Goal: Information Seeking & Learning: Compare options

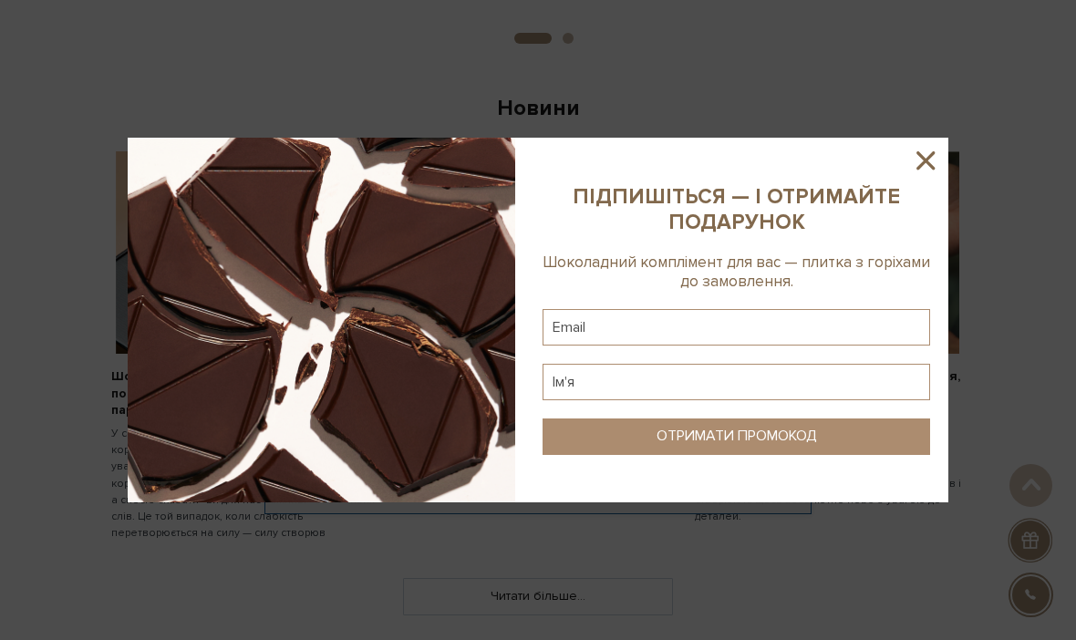
scroll to position [998, 0]
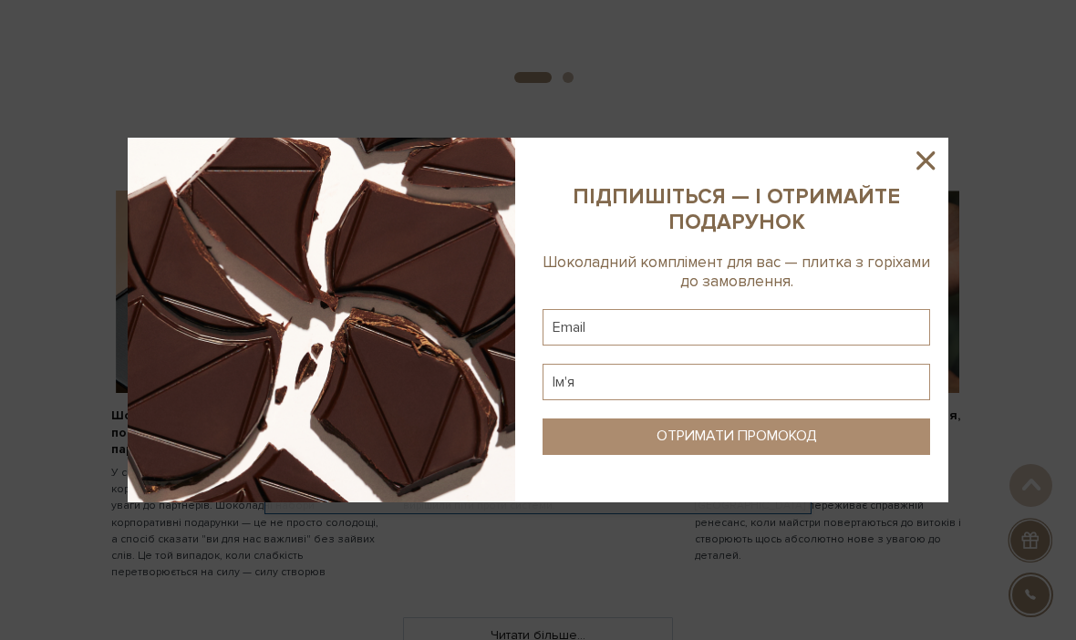
click at [925, 164] on icon at bounding box center [925, 160] width 31 height 31
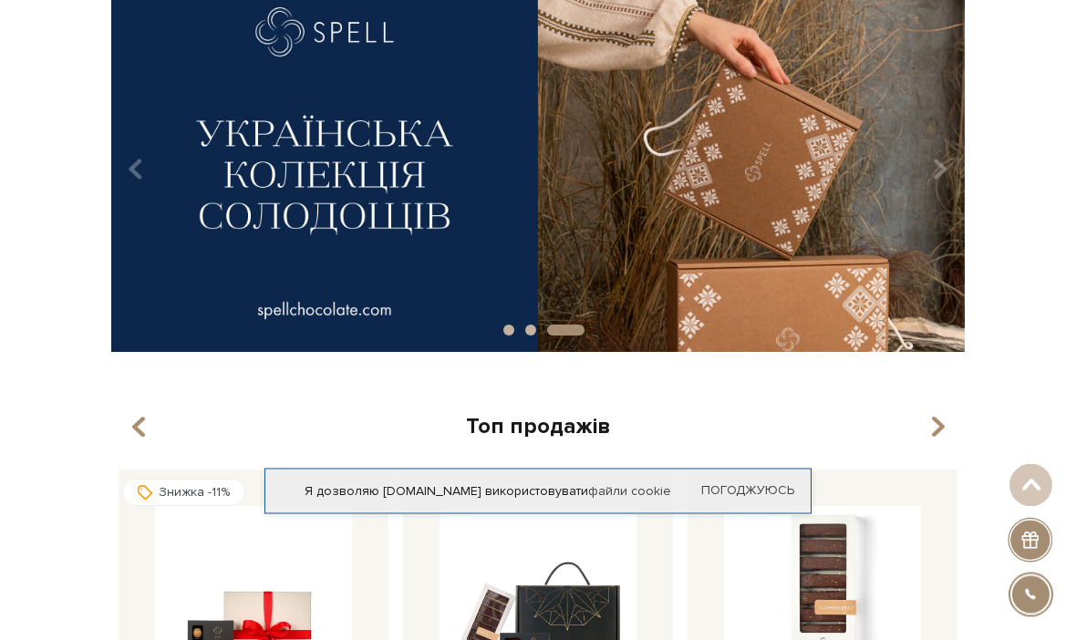
scroll to position [0, 0]
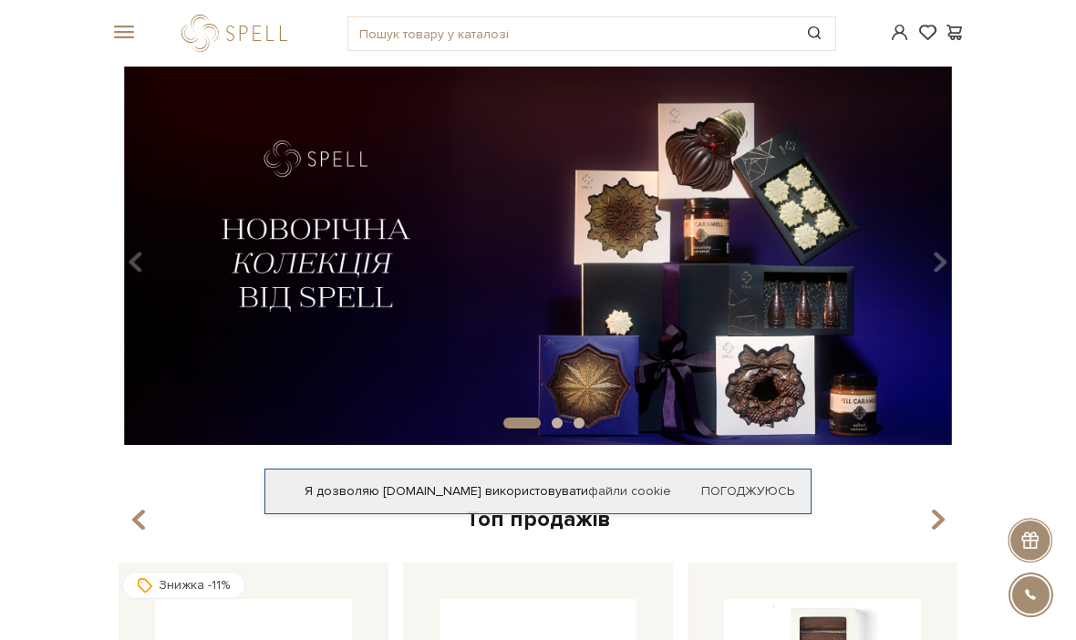
click at [660, 319] on img at bounding box center [538, 256] width 854 height 378
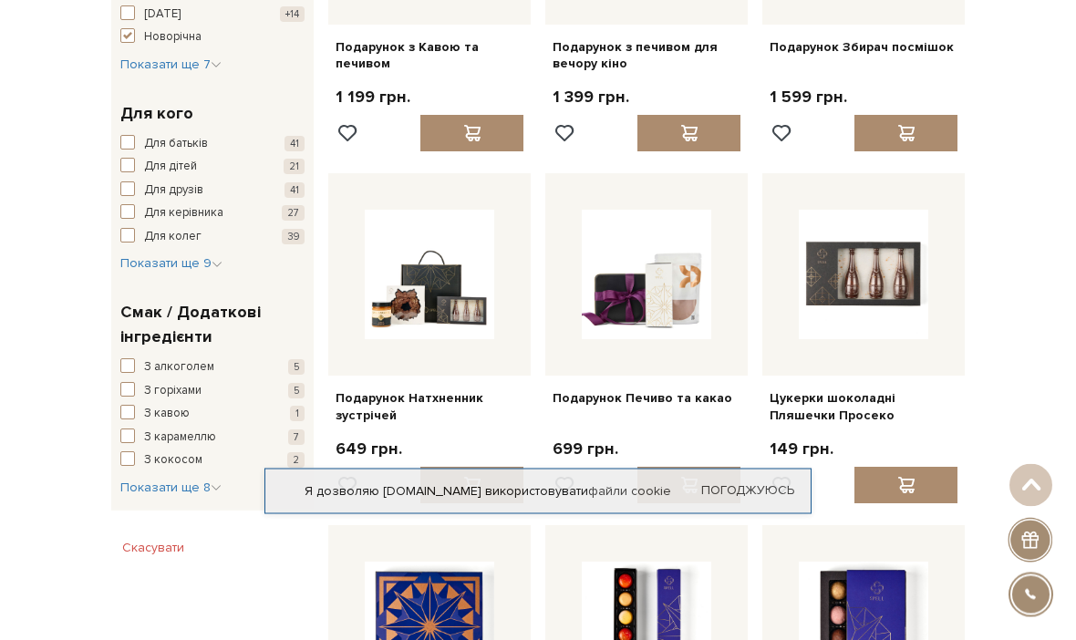
scroll to position [741, 0]
click at [838, 405] on link "Цукерки шоколадні Пляшечки Просеко" at bounding box center [864, 406] width 188 height 33
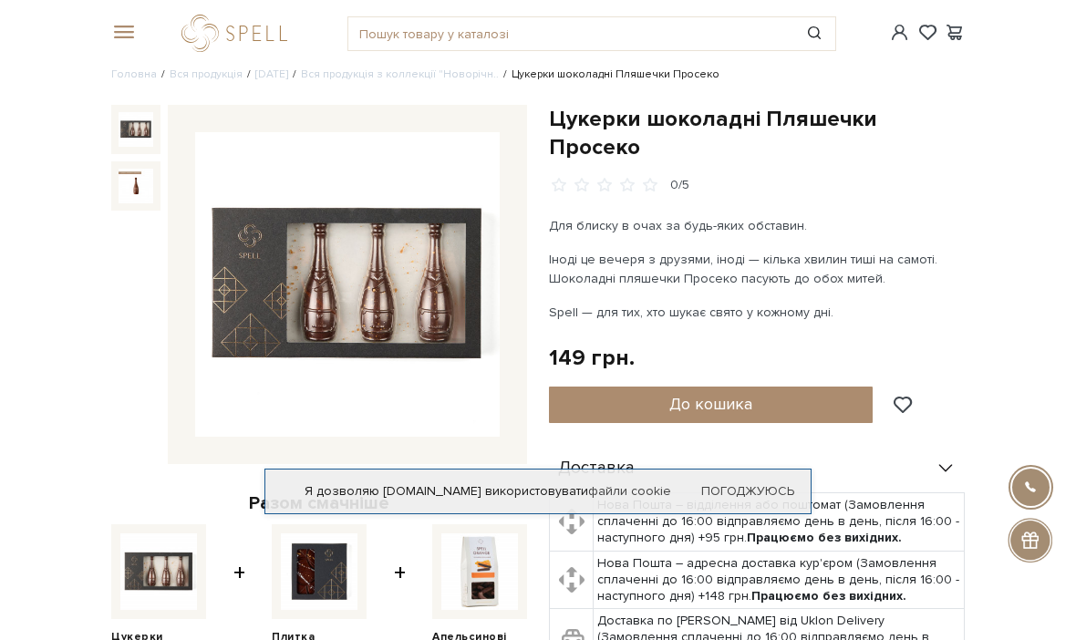
click at [400, 307] on img at bounding box center [347, 284] width 305 height 305
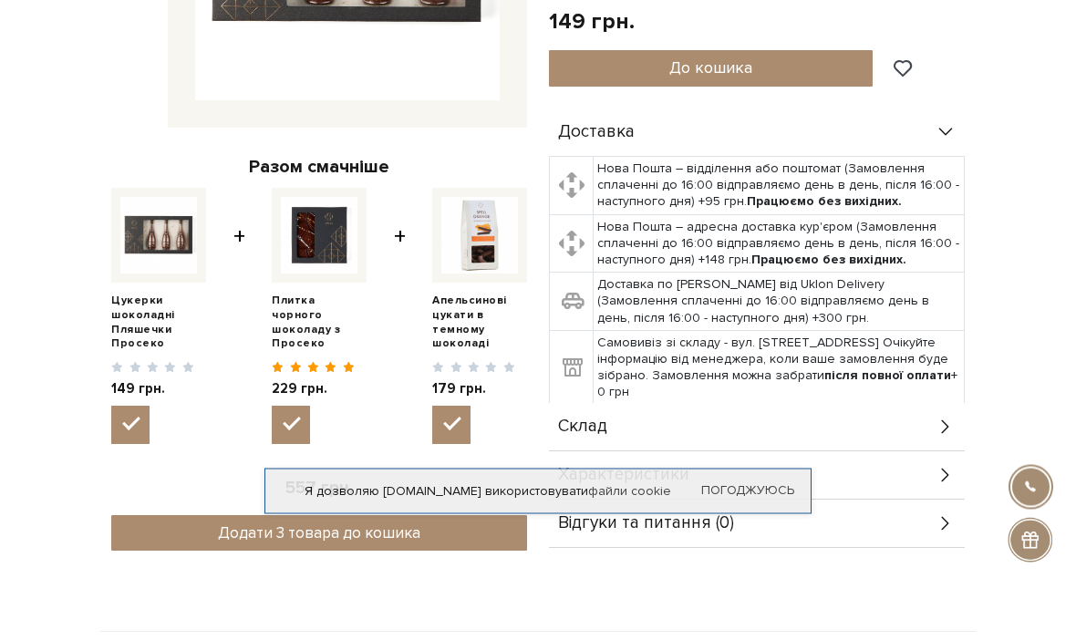
click at [925, 404] on div "Склад" at bounding box center [757, 427] width 416 height 47
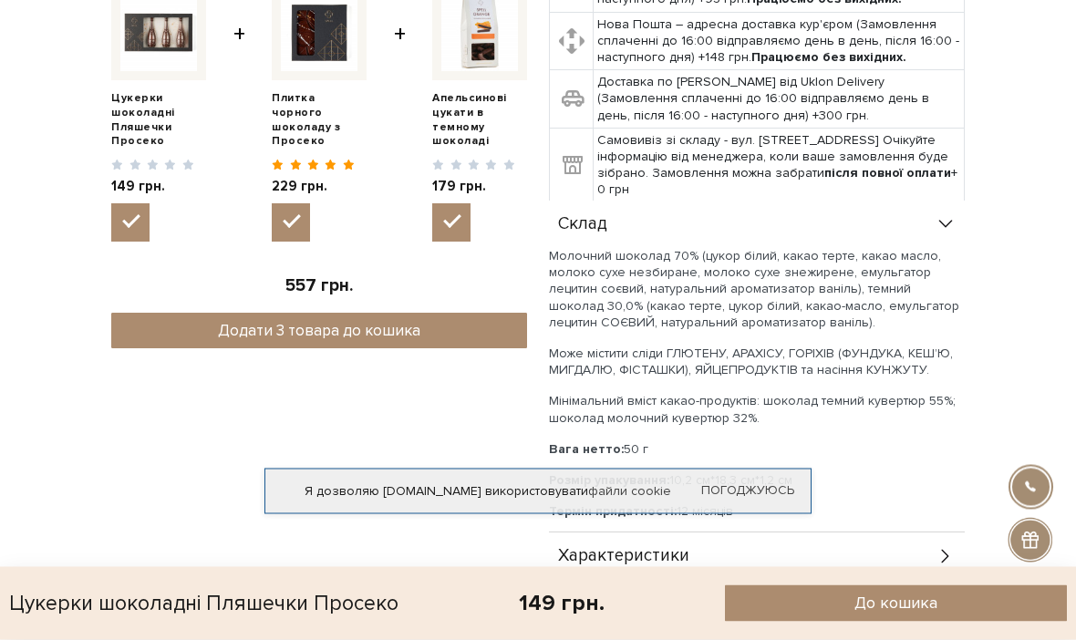
scroll to position [390, 0]
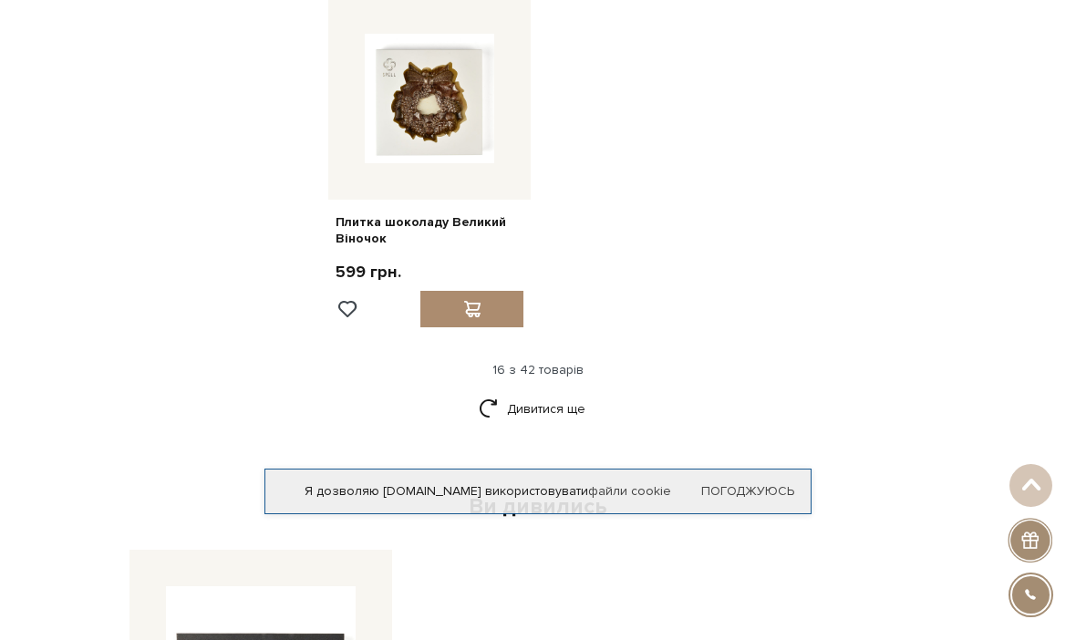
scroll to position [2016, 0]
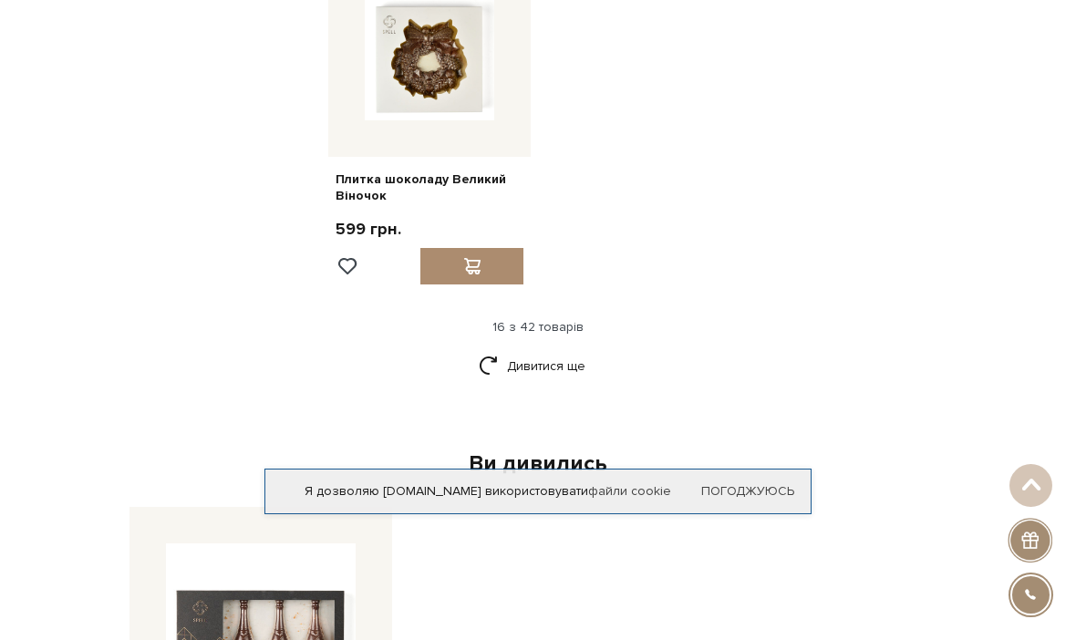
click at [557, 358] on link "Дивитися ще" at bounding box center [538, 366] width 119 height 32
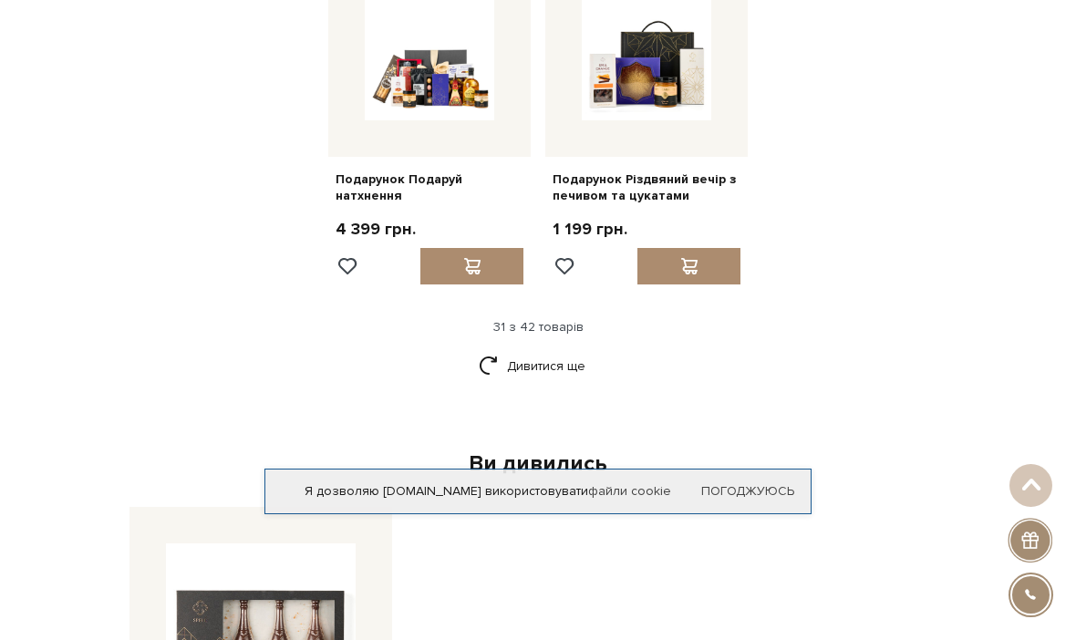
scroll to position [3786, 0]
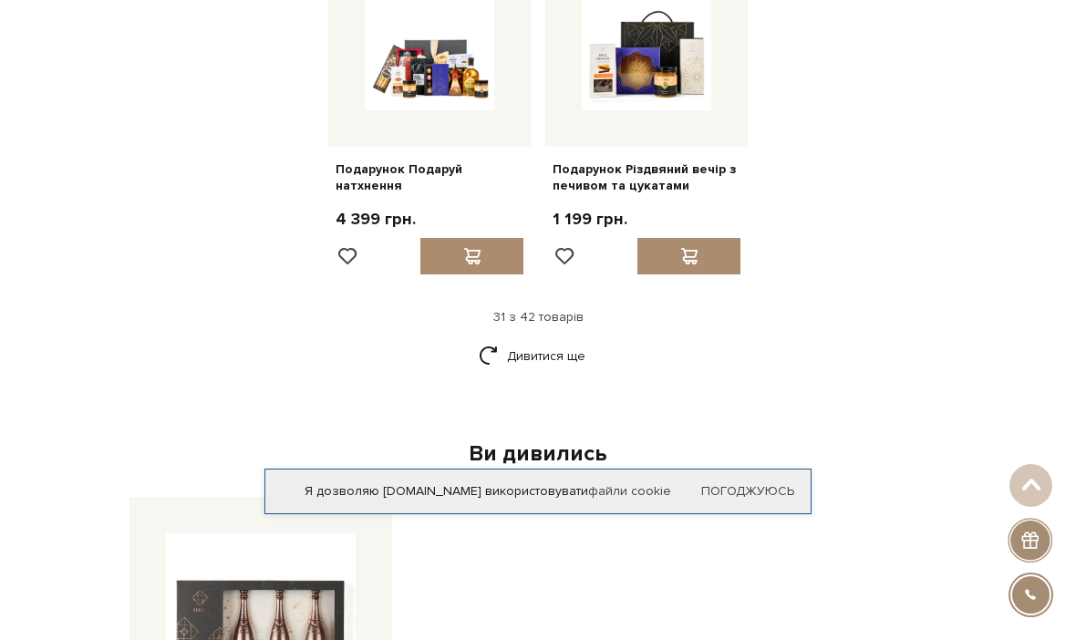
click at [565, 347] on link "Дивитися ще" at bounding box center [538, 356] width 119 height 32
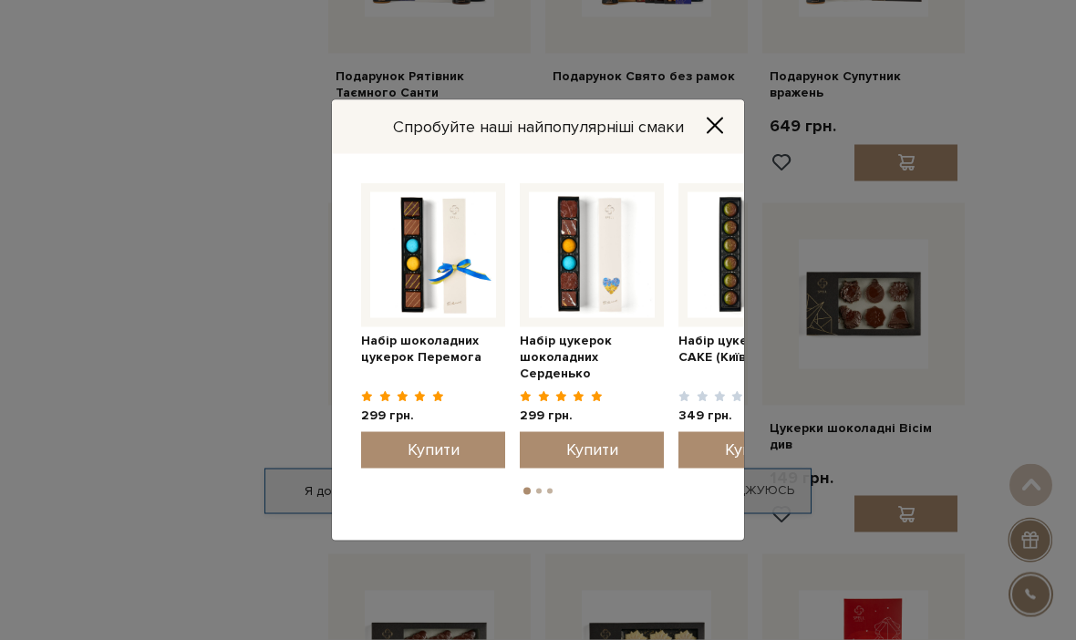
scroll to position [4232, 0]
click at [705, 136] on button "Close" at bounding box center [714, 126] width 29 height 20
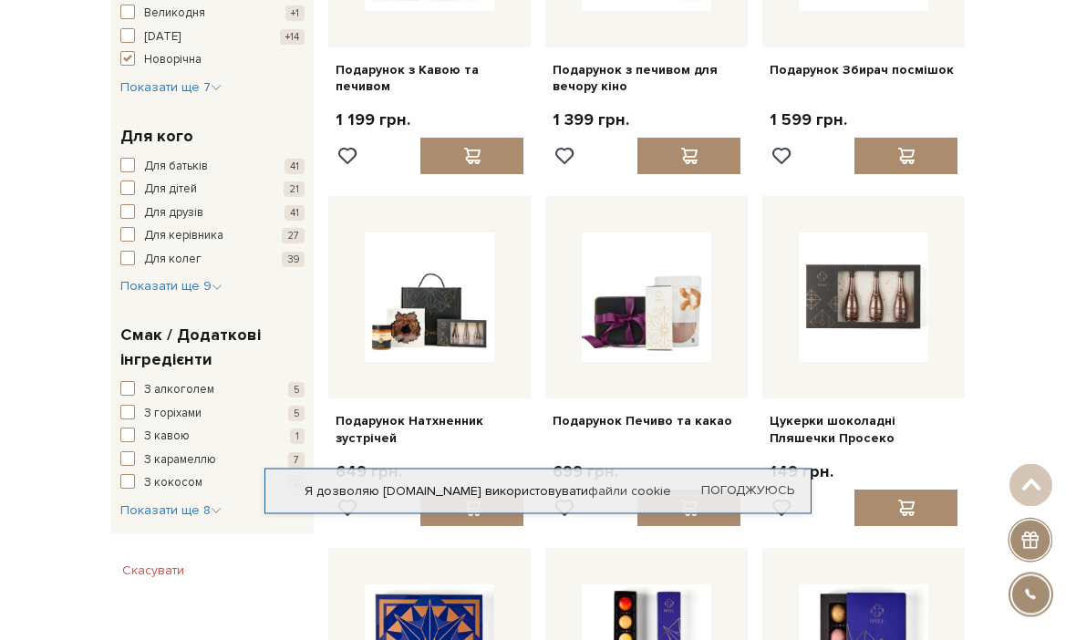
scroll to position [719, 0]
click at [430, 423] on link "Подарунок Натхненник зустрічей" at bounding box center [430, 429] width 188 height 33
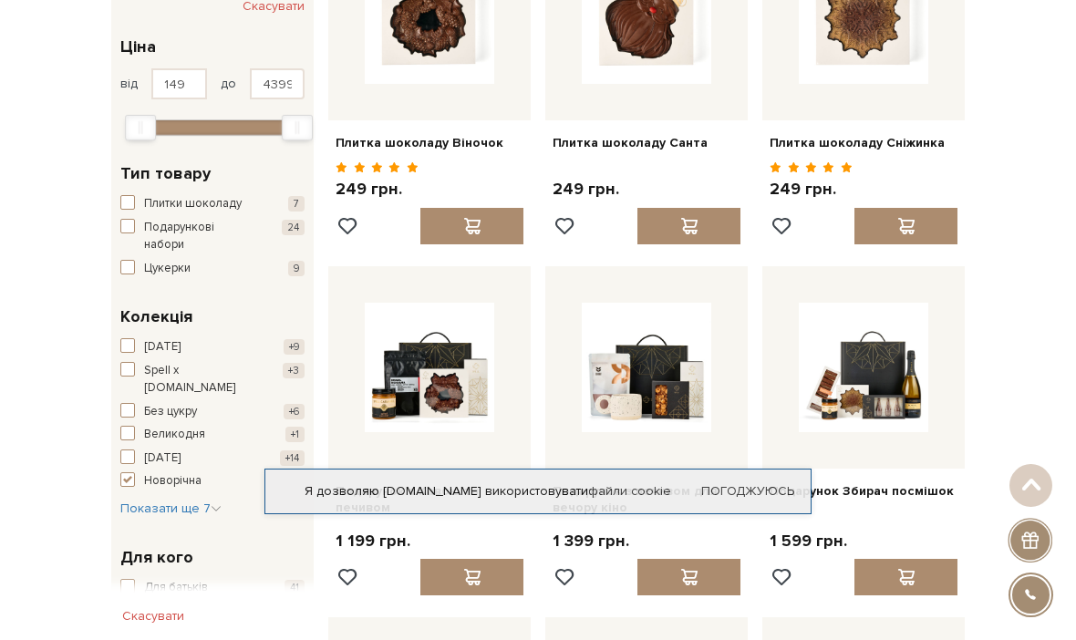
scroll to position [370, 0]
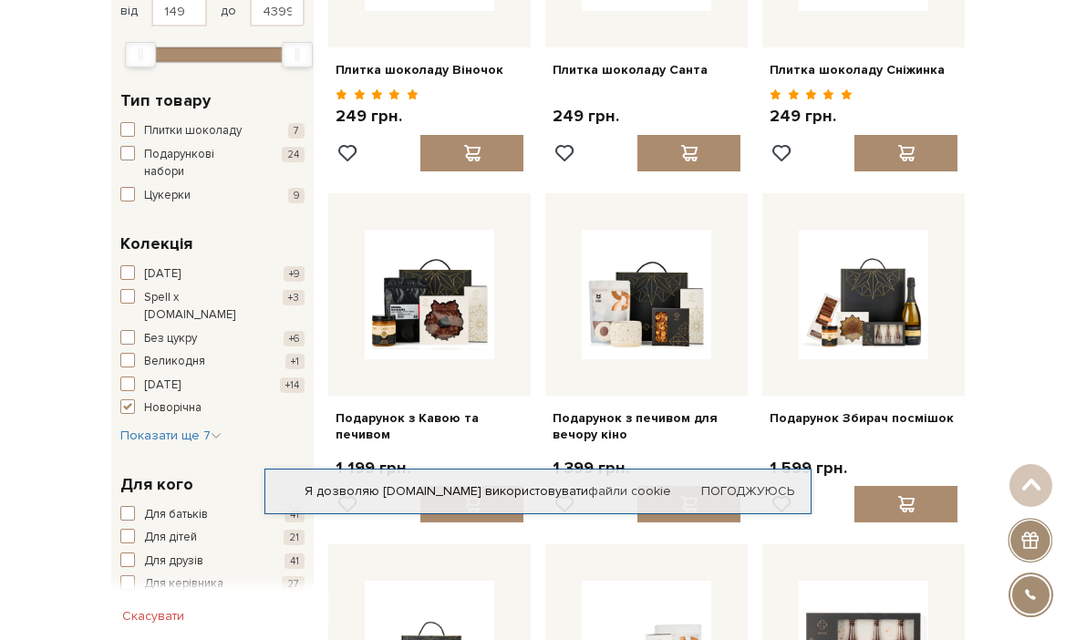
click at [134, 377] on span "button" at bounding box center [127, 384] width 15 height 15
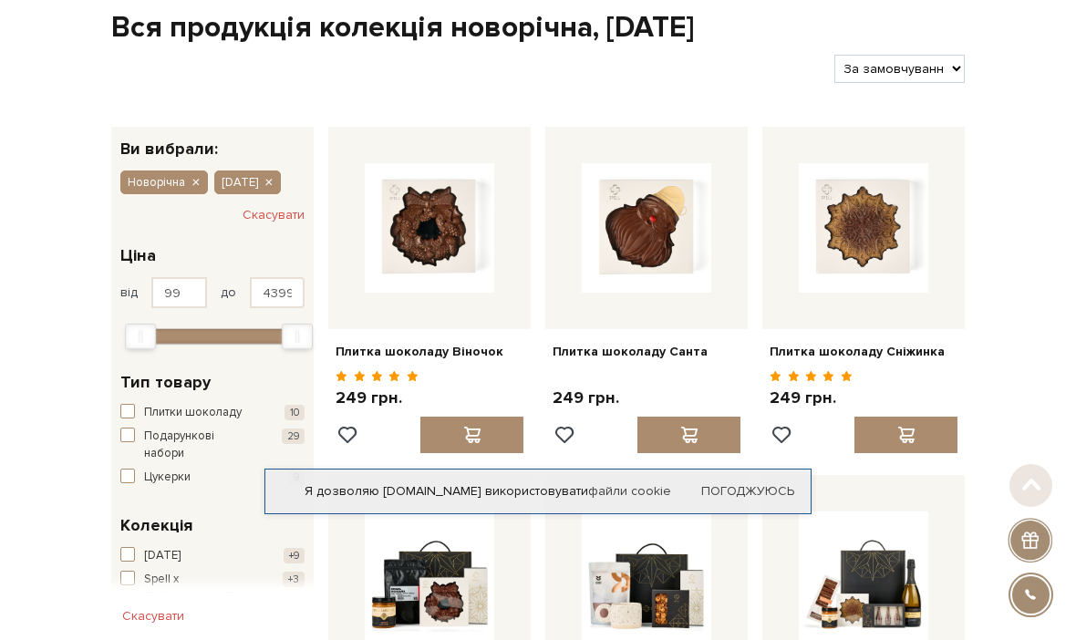
scroll to position [92, 0]
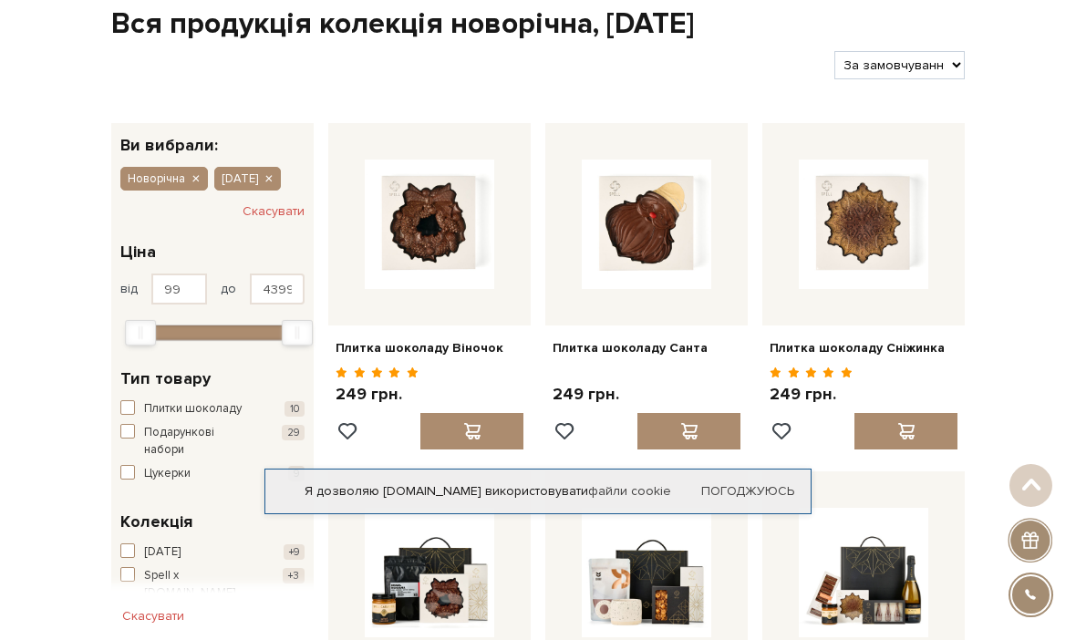
click at [902, 70] on select "За замовчуванням За Ціною (зростання) За Ціною (зменшення) Новинки За популярні…" at bounding box center [900, 65] width 130 height 28
select select "[URL][DOMAIN_NAME]"
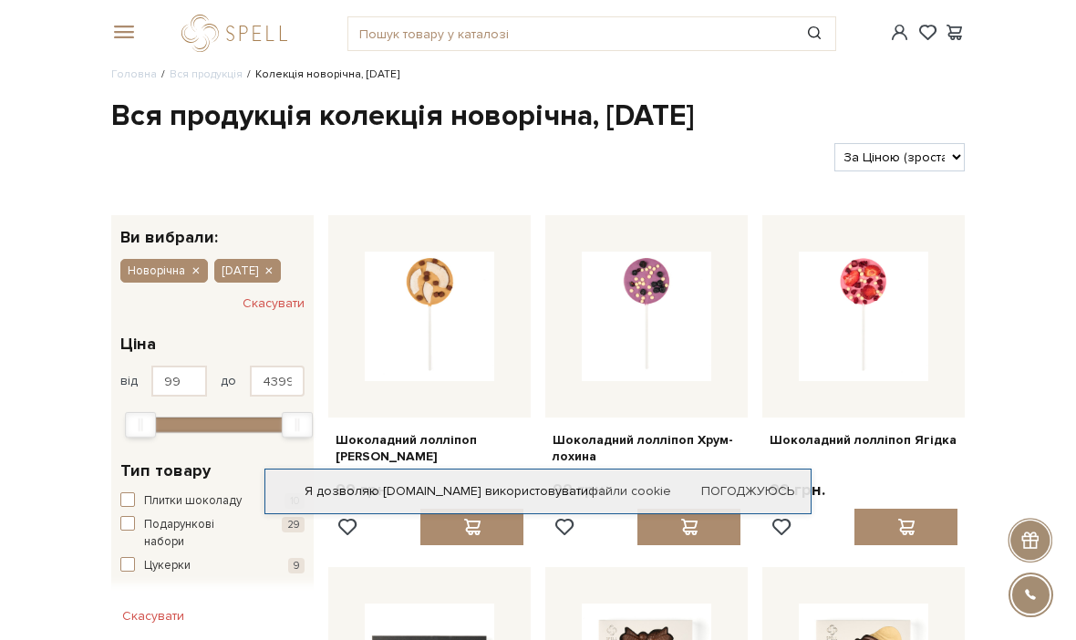
click at [203, 74] on link "Вся продукція" at bounding box center [206, 74] width 73 height 14
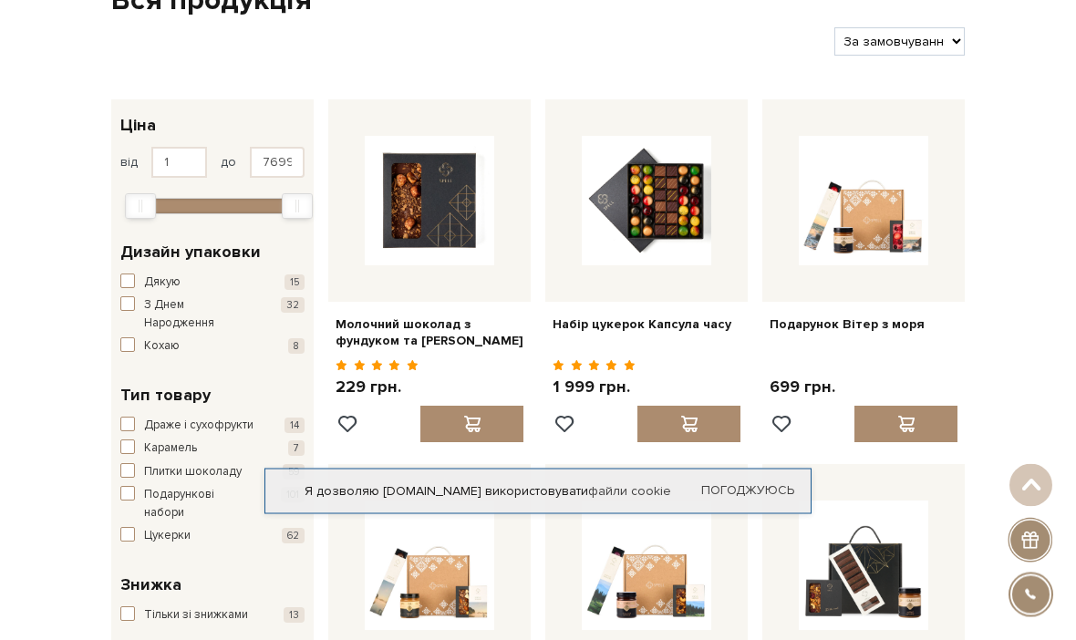
scroll to position [116, 0]
click at [461, 269] on div at bounding box center [429, 200] width 202 height 202
click at [389, 331] on link "Молочний шоколад з фундуком та [PERSON_NAME]" at bounding box center [430, 332] width 188 height 33
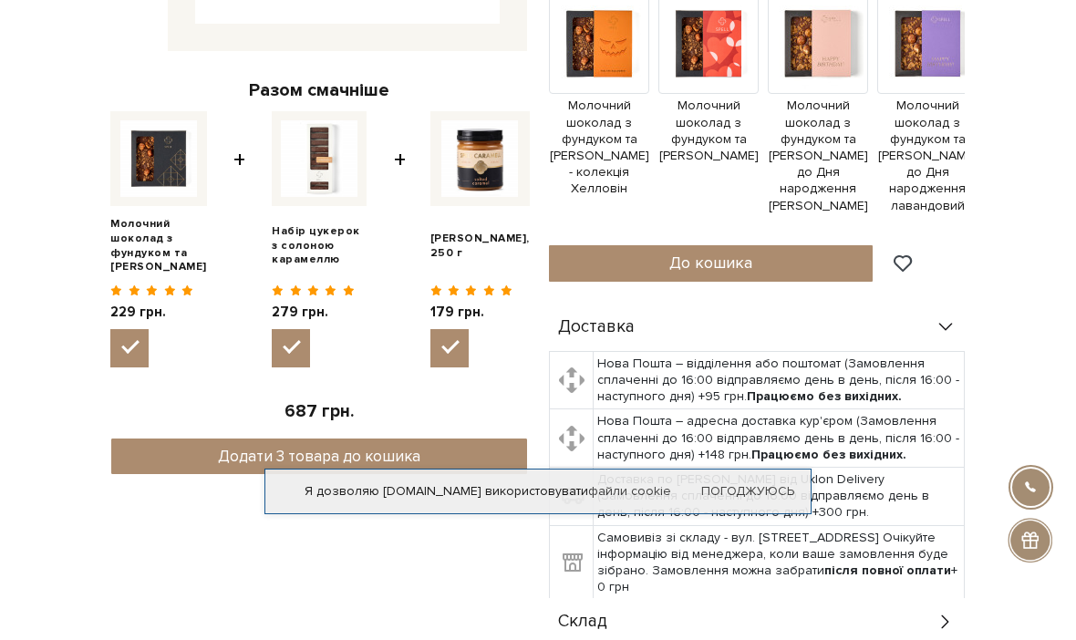
scroll to position [412, 0]
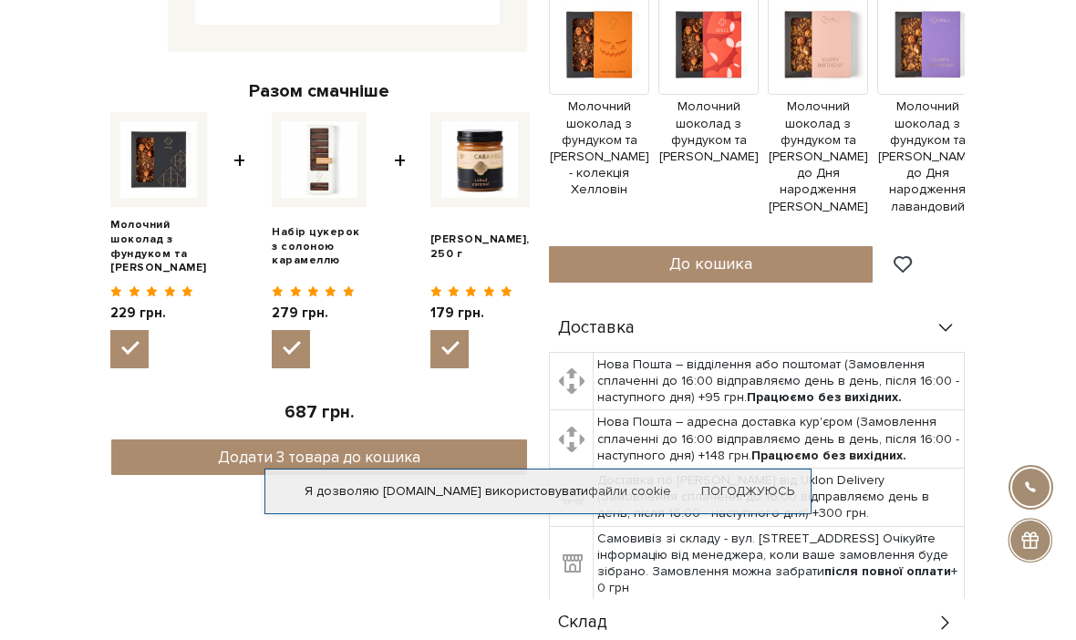
click at [301, 247] on link "Набір цукерок з солоною карамеллю" at bounding box center [319, 246] width 95 height 43
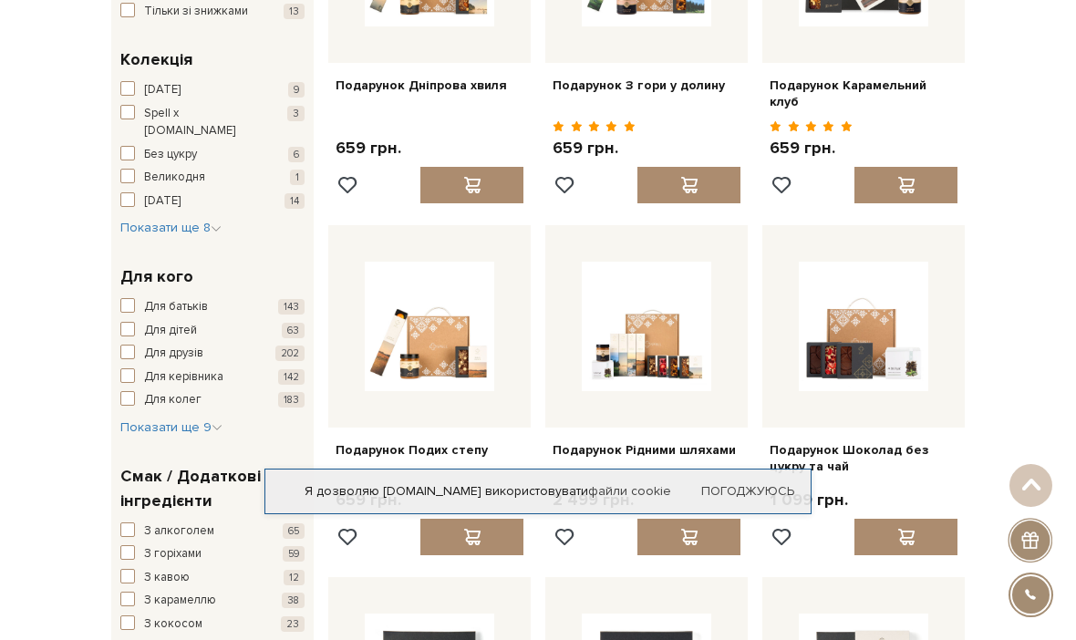
scroll to position [703, 0]
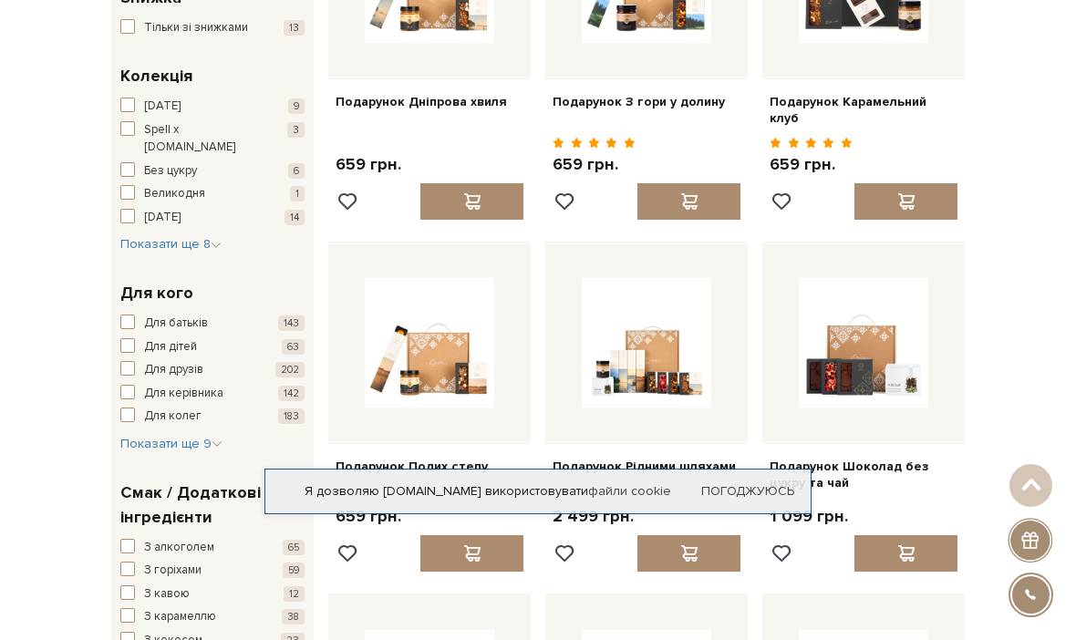
click at [137, 361] on button "Для друзів 202" at bounding box center [212, 370] width 184 height 18
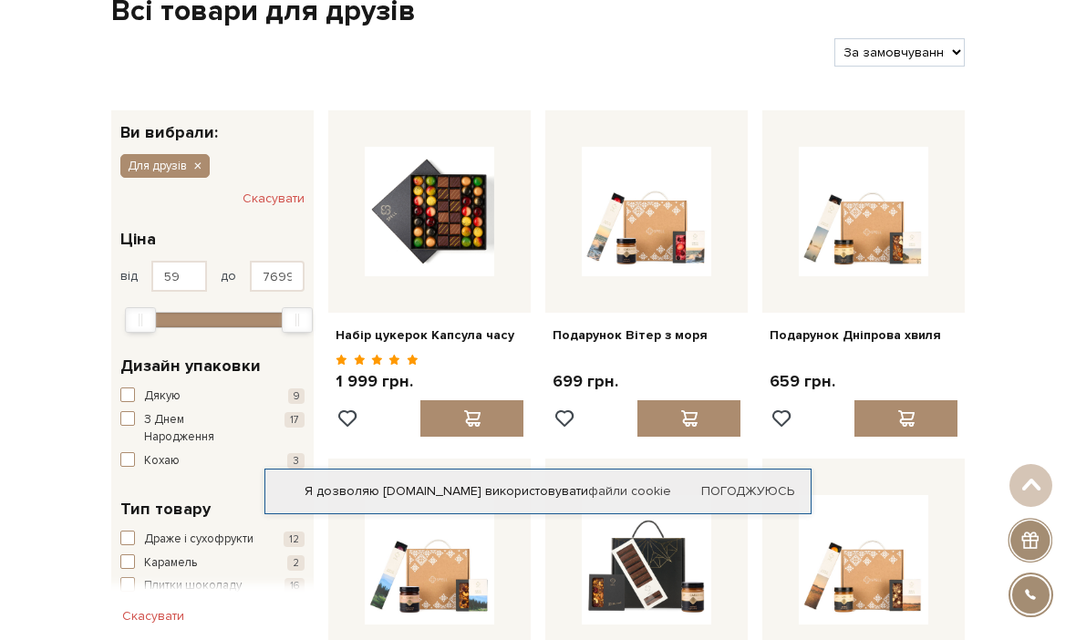
scroll to position [104, 0]
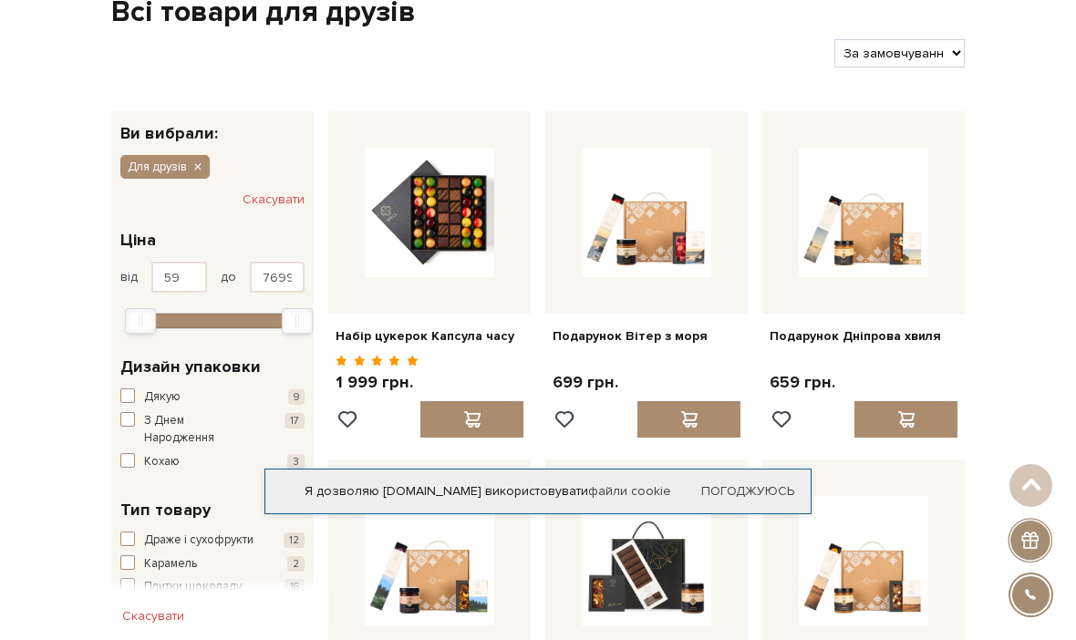
click at [186, 389] on button "Дякую 9" at bounding box center [212, 398] width 184 height 18
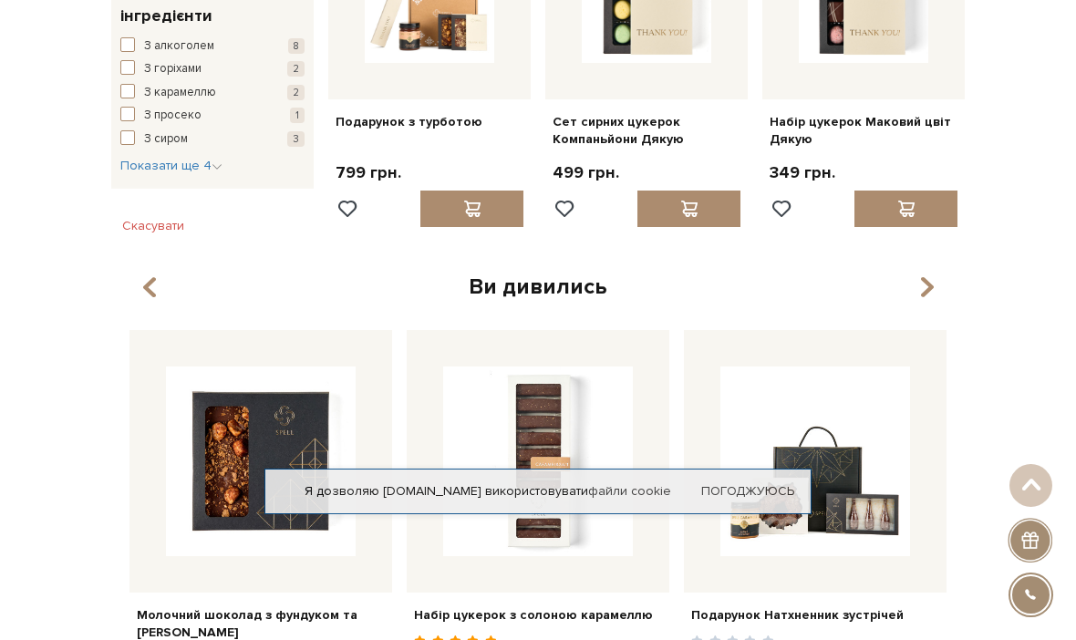
scroll to position [1033, 0]
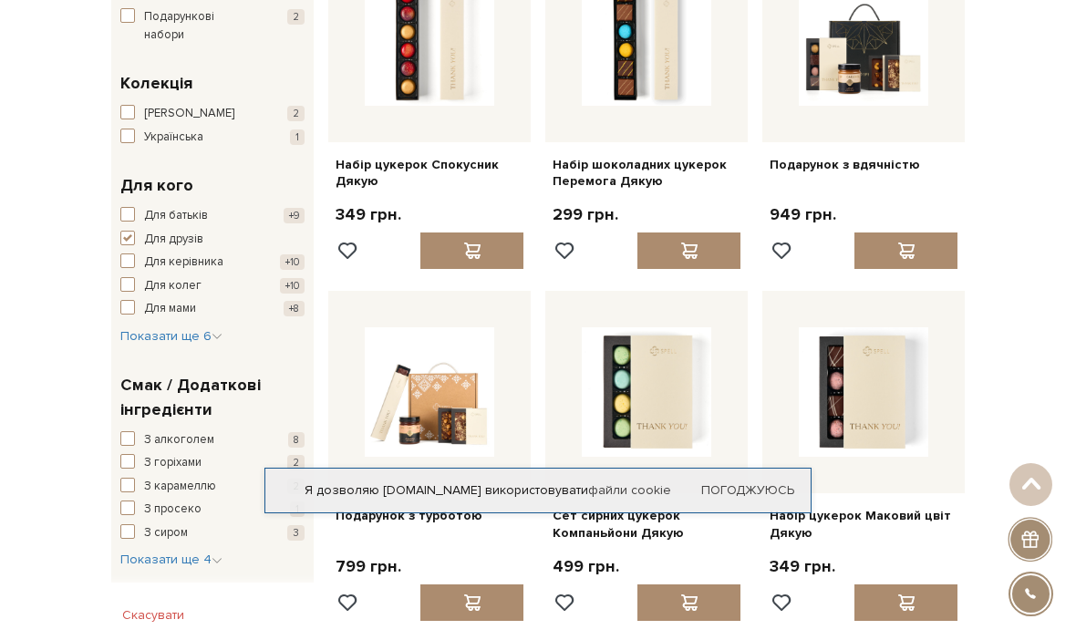
click at [203, 329] on span "Показати ще 6" at bounding box center [171, 337] width 102 height 16
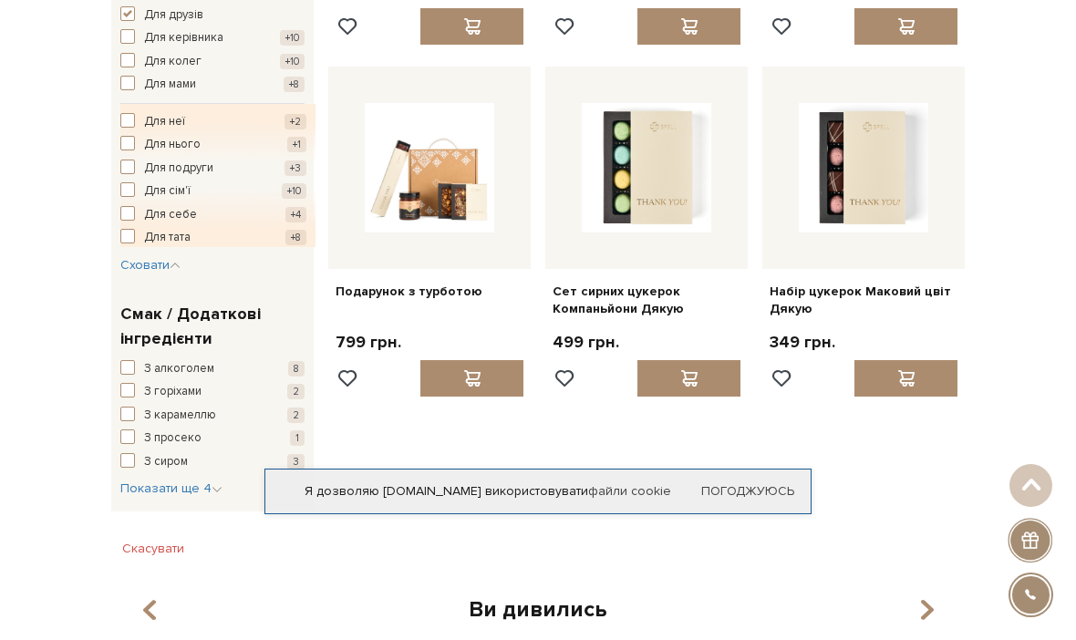
scroll to position [839, 0]
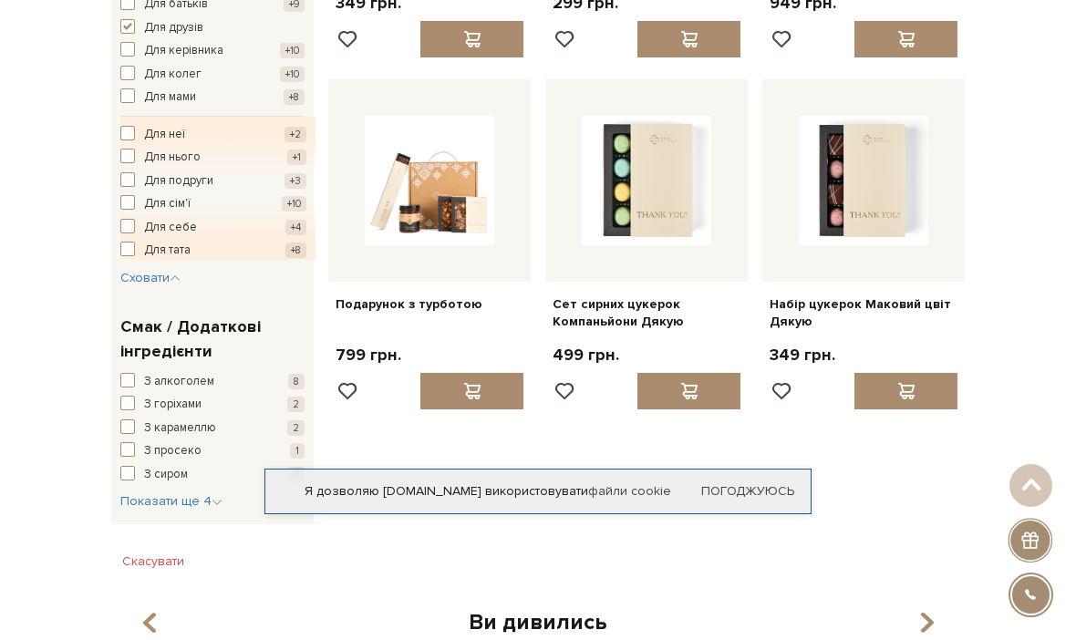
click at [139, 172] on button "Для подруги +3" at bounding box center [213, 181] width 186 height 18
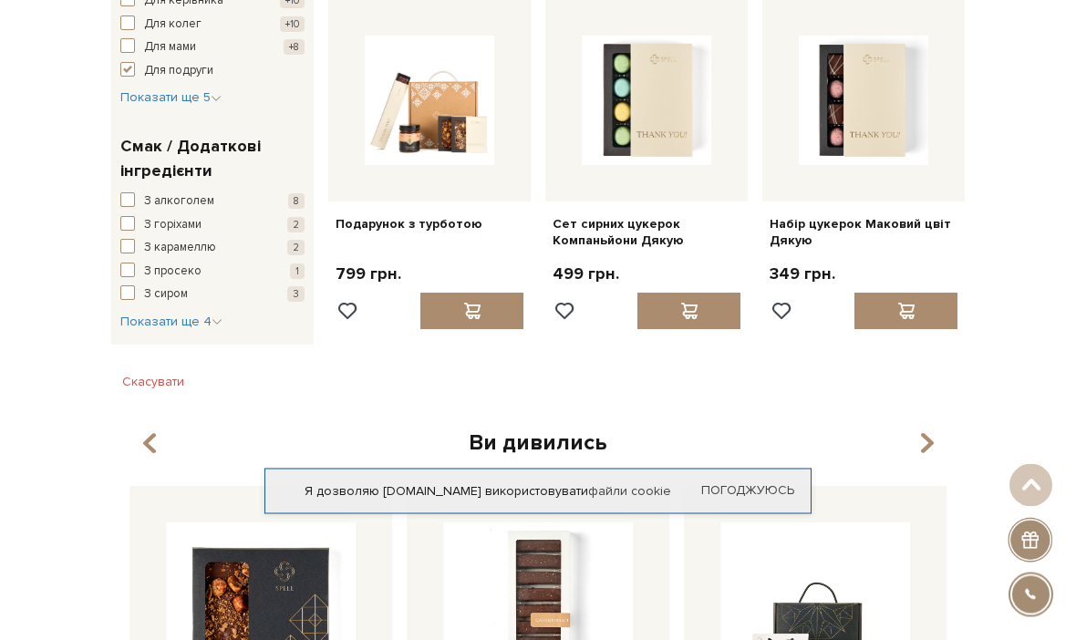
click at [215, 317] on icon "button" at bounding box center [217, 322] width 11 height 11
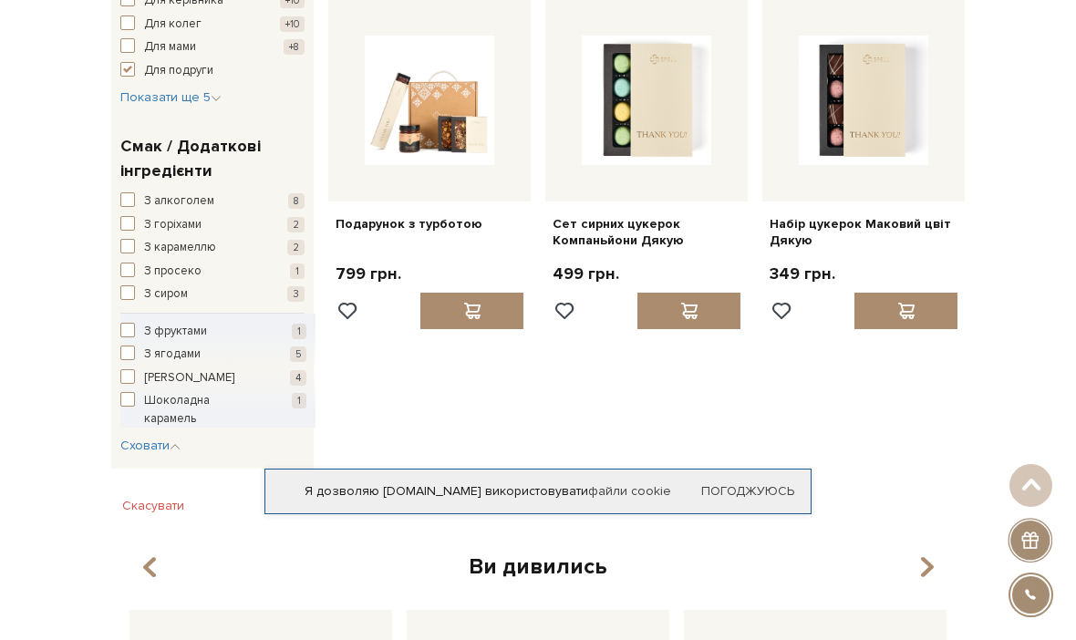
click at [187, 192] on span "З алкоголем" at bounding box center [179, 201] width 70 height 18
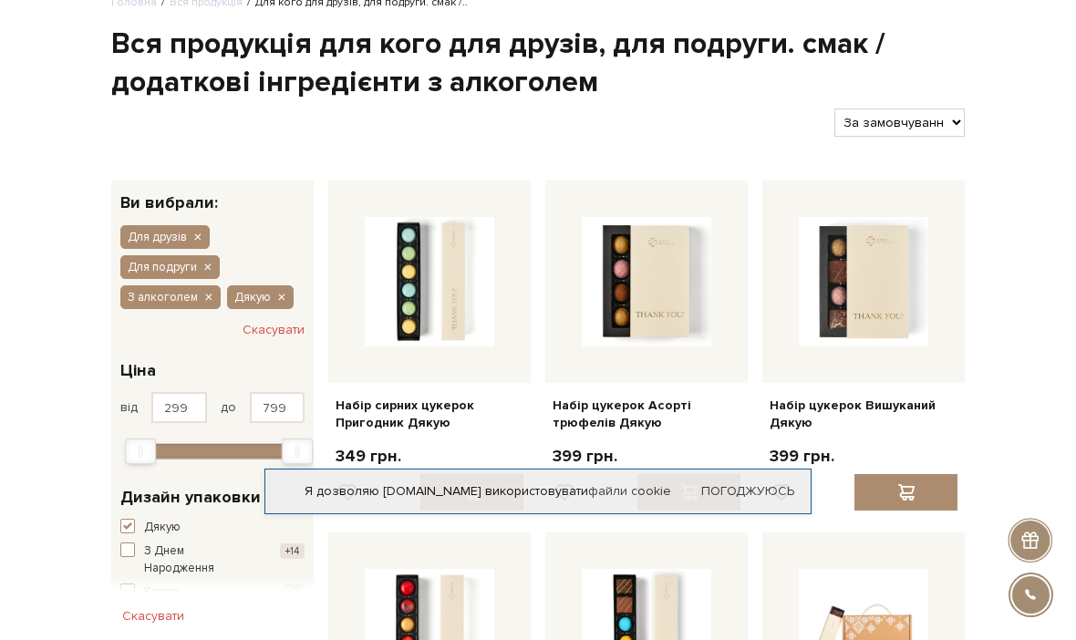
scroll to position [73, 0]
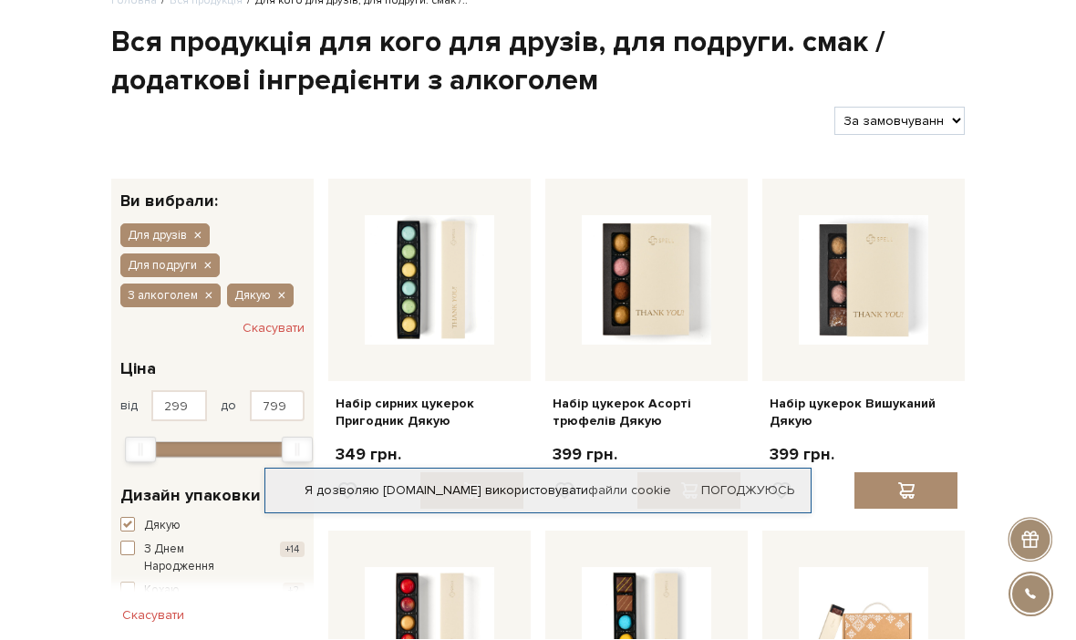
click at [202, 230] on icon "button" at bounding box center [197, 237] width 11 height 16
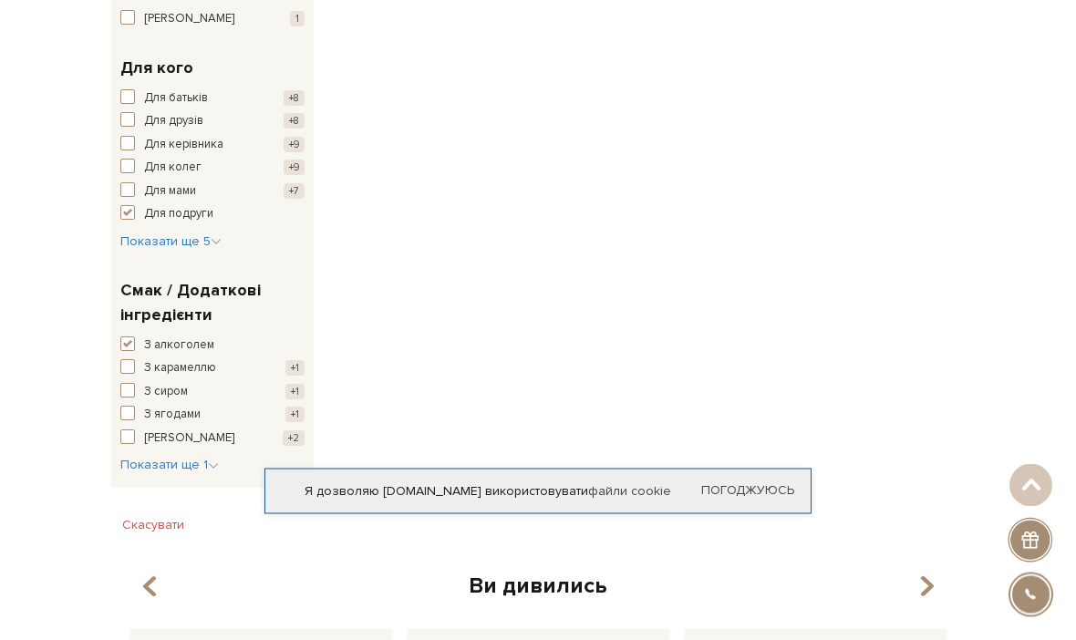
scroll to position [793, 0]
click at [132, 428] on span "button" at bounding box center [127, 435] width 15 height 15
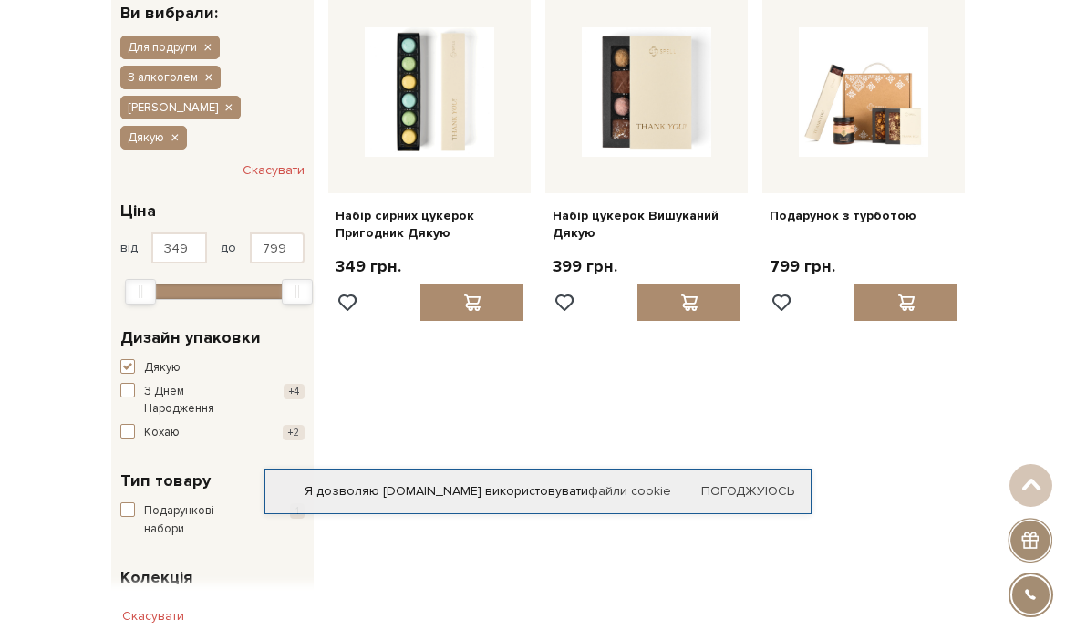
scroll to position [223, 0]
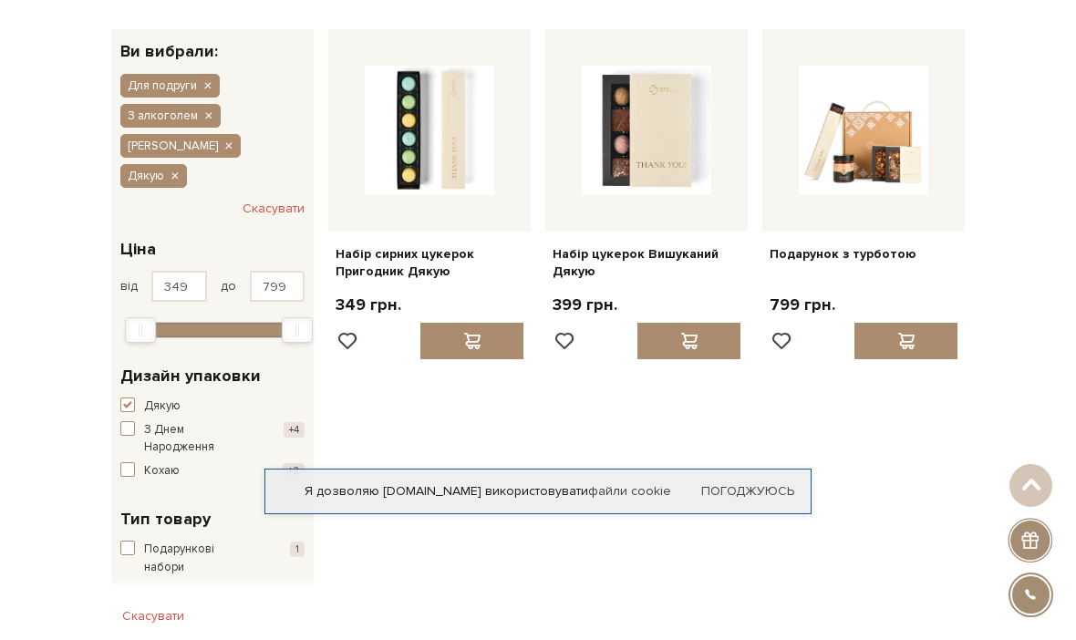
click at [679, 247] on link "Набір цукерок Вишуканий Дякую" at bounding box center [647, 262] width 188 height 33
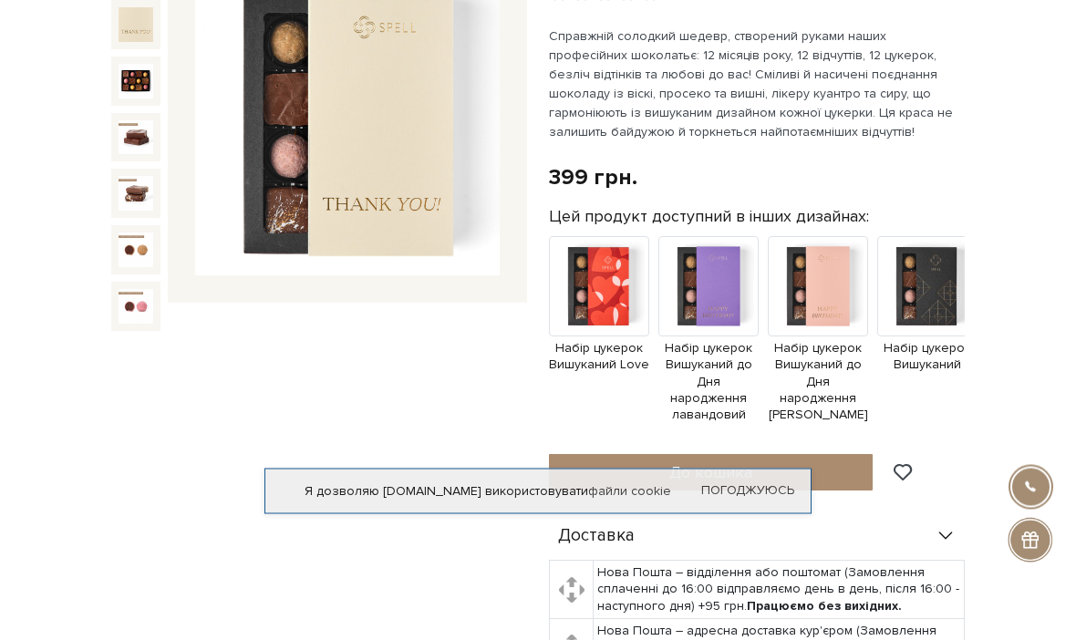
scroll to position [163, 0]
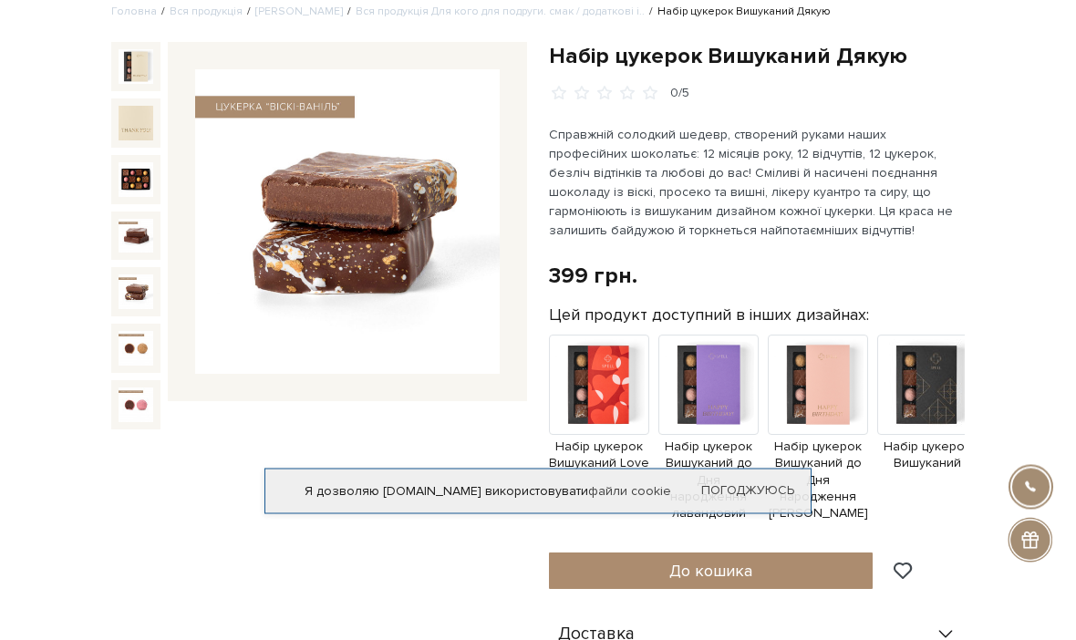
click at [147, 289] on img at bounding box center [136, 292] width 35 height 35
